Goal: Task Accomplishment & Management: Manage account settings

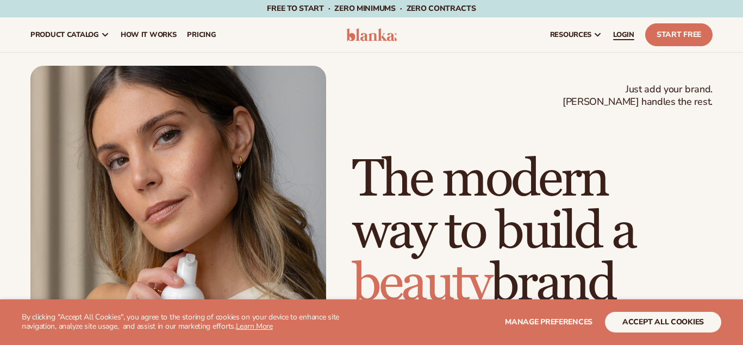
click at [618, 35] on span "LOGIN" at bounding box center [623, 34] width 21 height 9
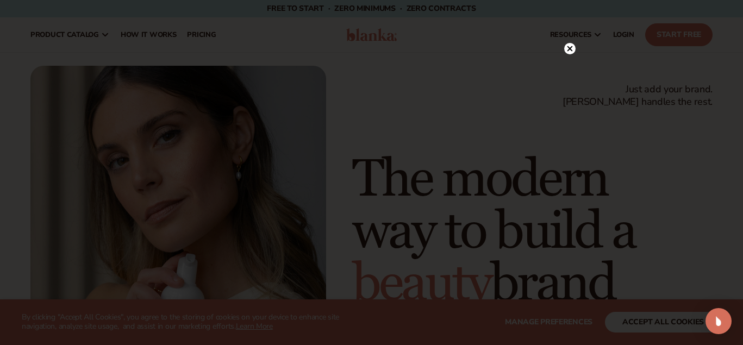
click at [569, 51] on circle at bounding box center [569, 48] width 11 height 11
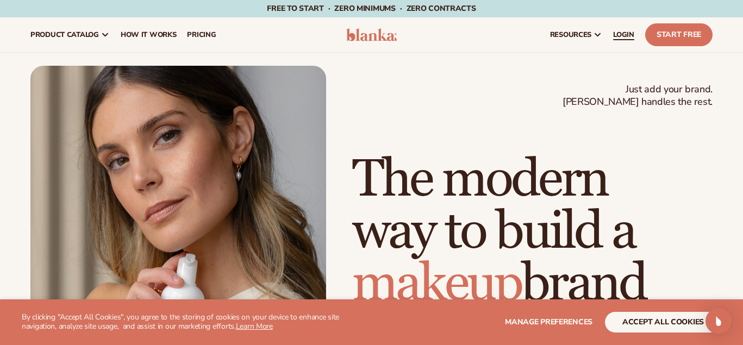
click at [628, 32] on span "LOGIN" at bounding box center [623, 34] width 21 height 9
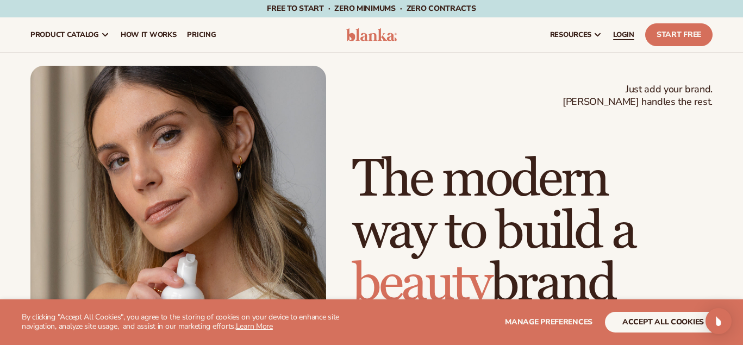
click at [627, 33] on span "LOGIN" at bounding box center [623, 34] width 21 height 9
